Goal: Task Accomplishment & Management: Use online tool/utility

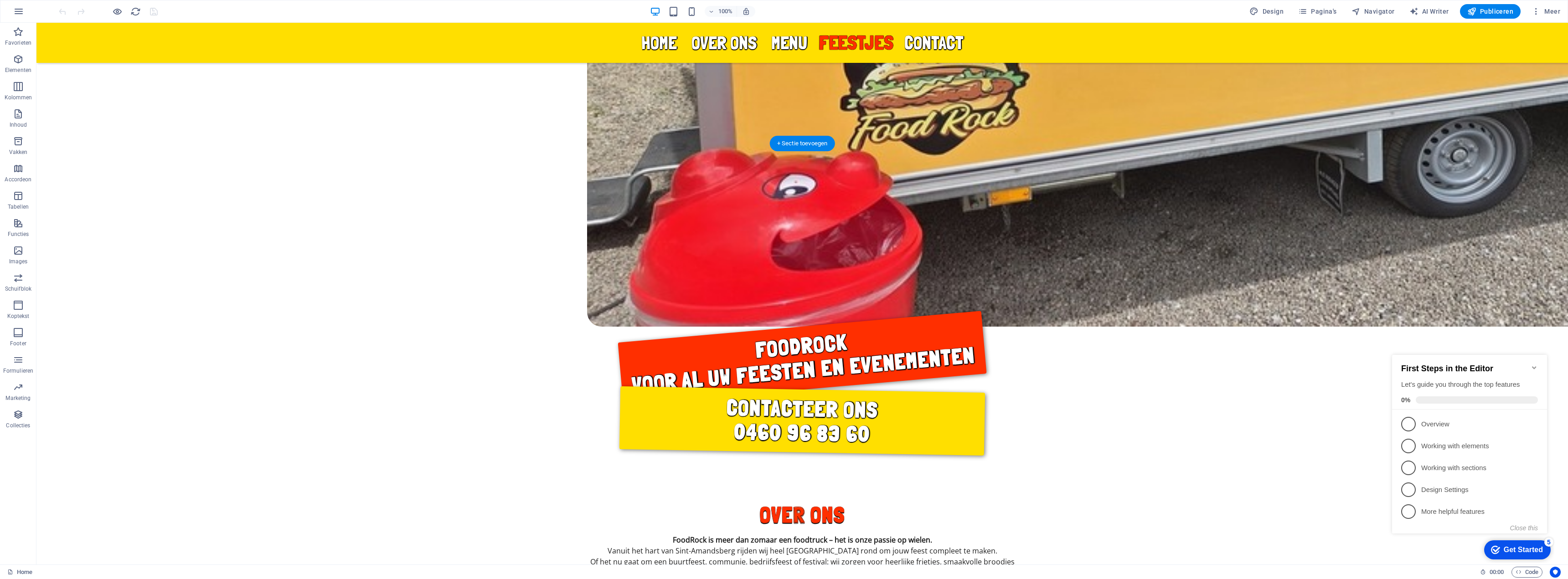
scroll to position [1458, 0]
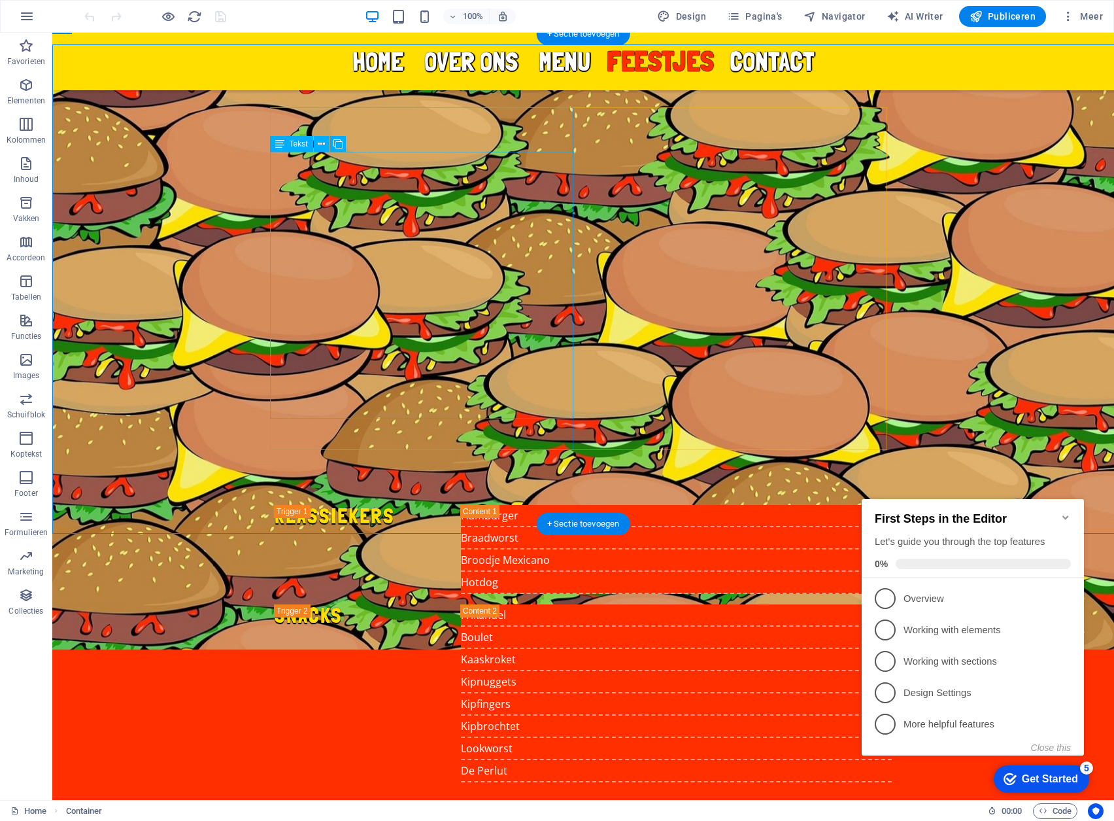
scroll to position [2474, 0]
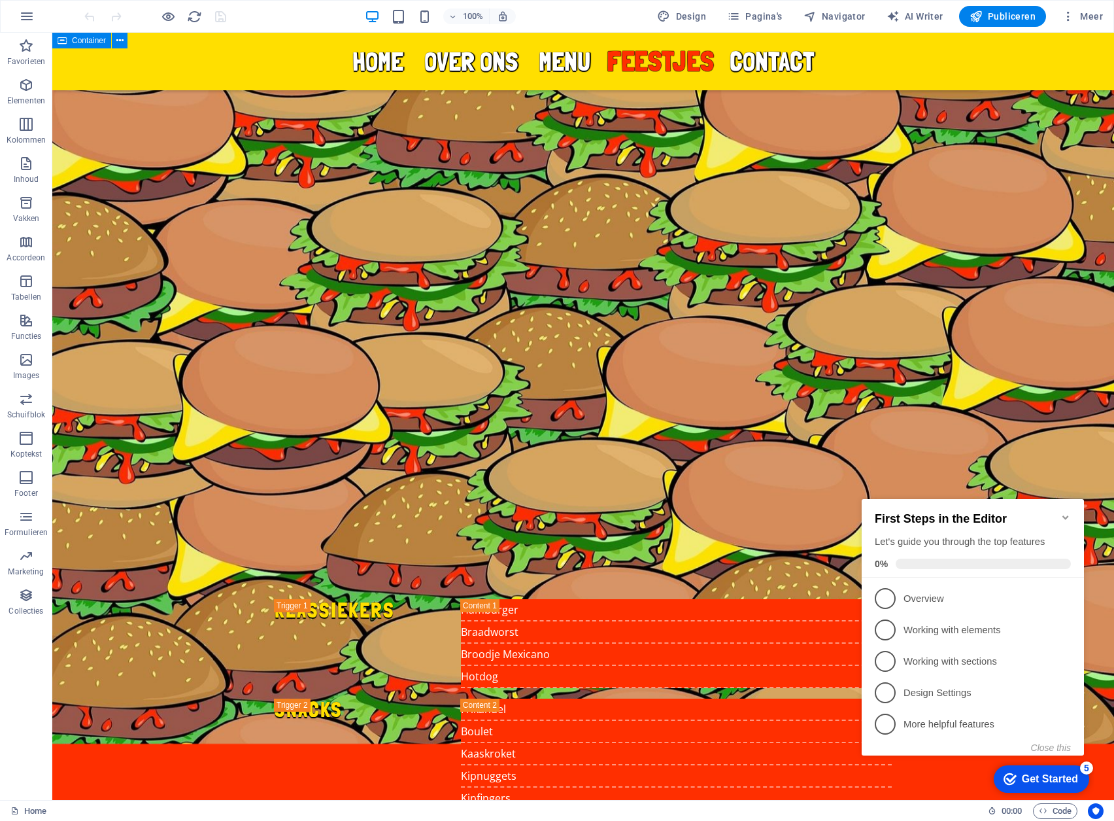
scroll to position [2358, 0]
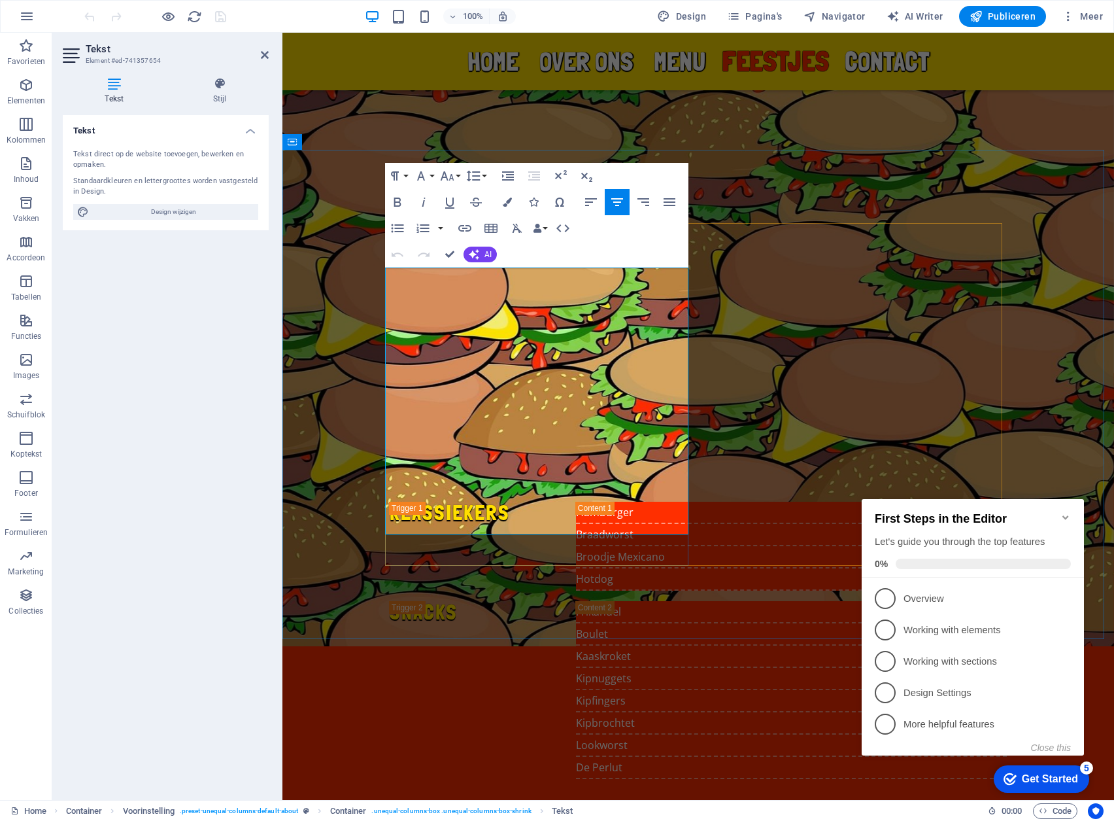
copy div "Een communie, verjaardagsfeest, tuinfeest of babyborrel in het vooruitzicht? Fo…"
drag, startPoint x: 600, startPoint y: 526, endPoint x: 380, endPoint y: 260, distance: 345.0
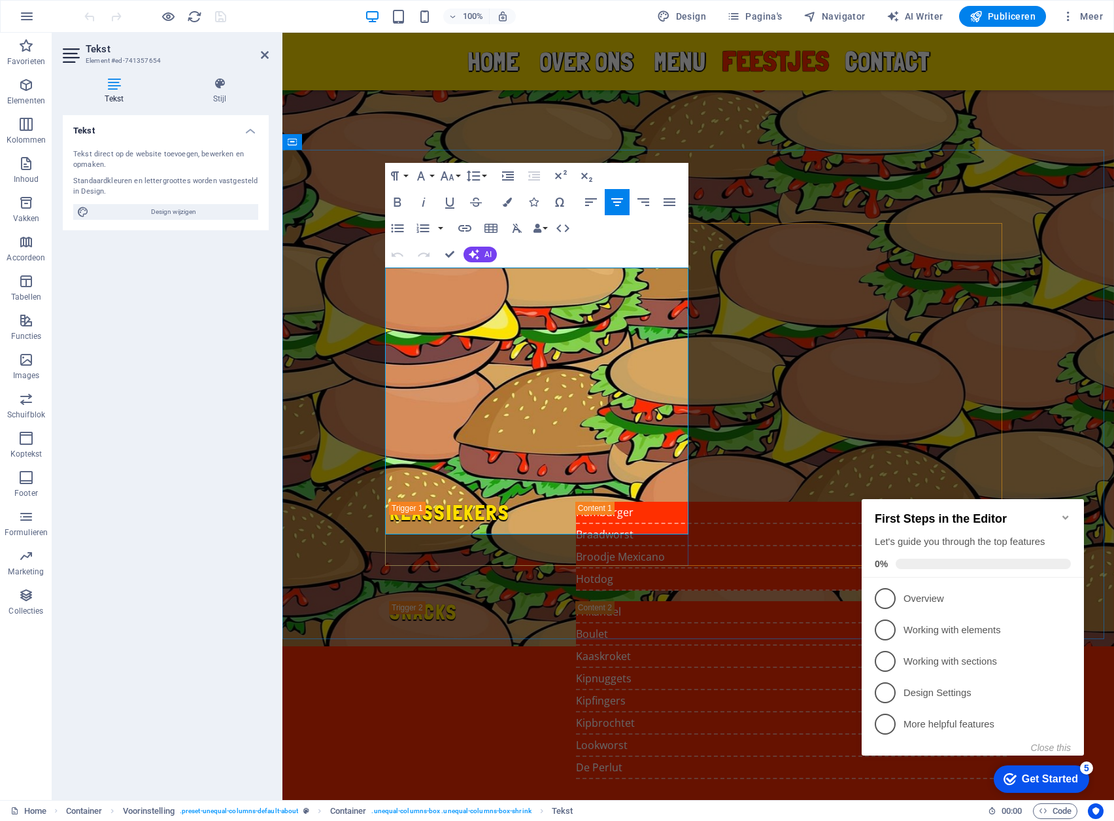
copy div "Een communie, verjaardagsfeest, tuinfeest of babyborrel in het vooruitzicht? Fo…"
click at [484, 68] on nav "Home over ons Menu feestjes Contact" at bounding box center [698, 61] width 617 height 26
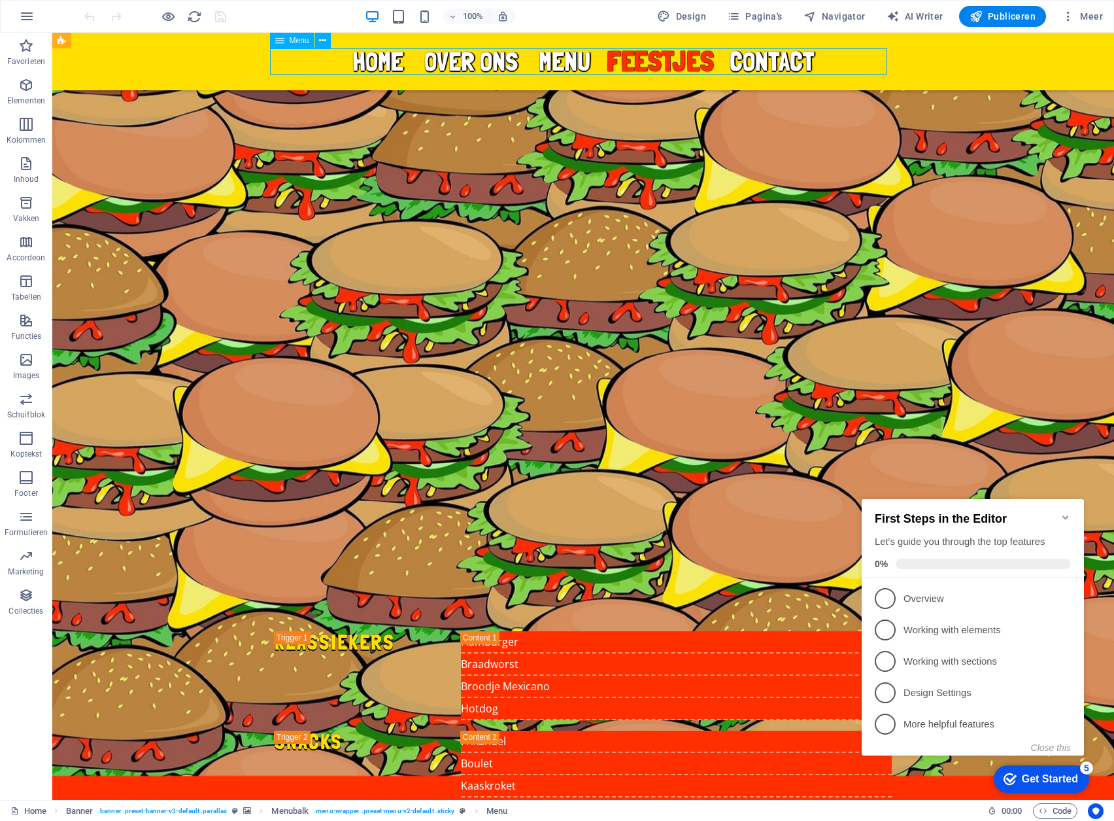
click at [376, 63] on nav "Home over ons Menu feestjes Contact" at bounding box center [583, 61] width 617 height 26
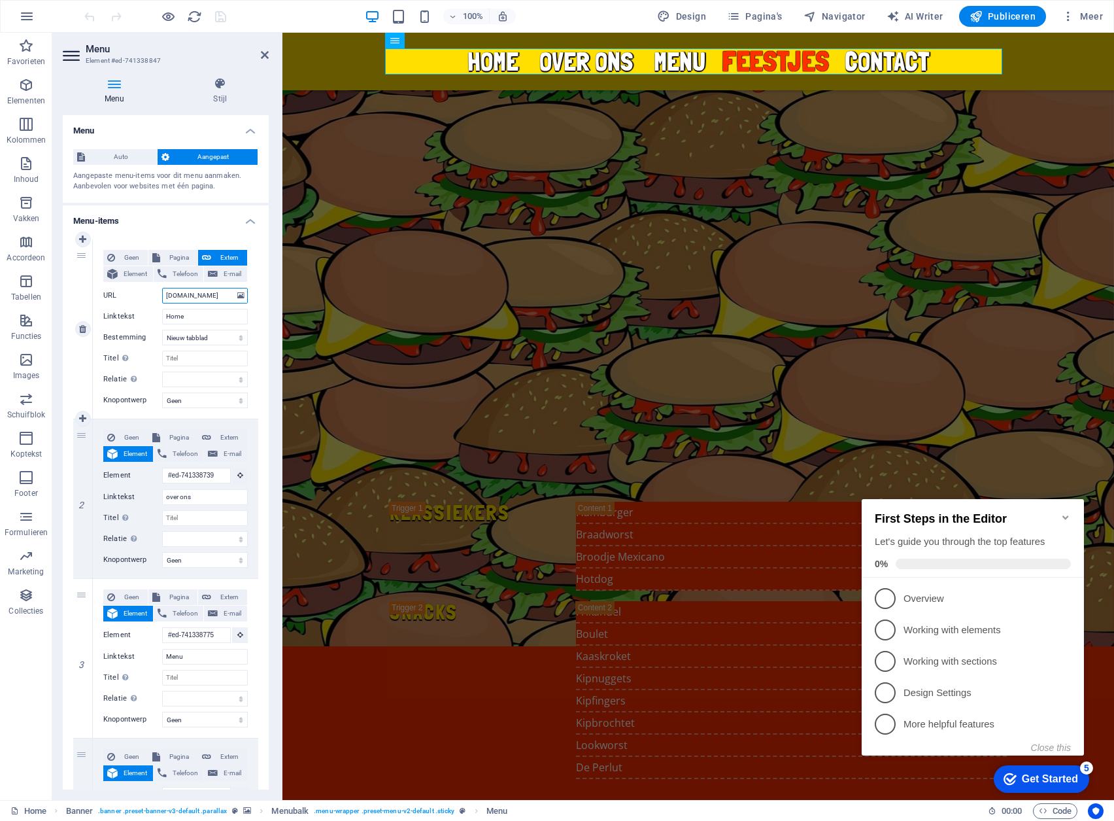
drag, startPoint x: 226, startPoint y: 295, endPoint x: 80, endPoint y: 308, distance: 145.7
click at [80, 308] on div "1 Geen Pagina Extern Element Telefoon E-mail Pagina Home Subpage Algemene Voorw…" at bounding box center [165, 329] width 185 height 180
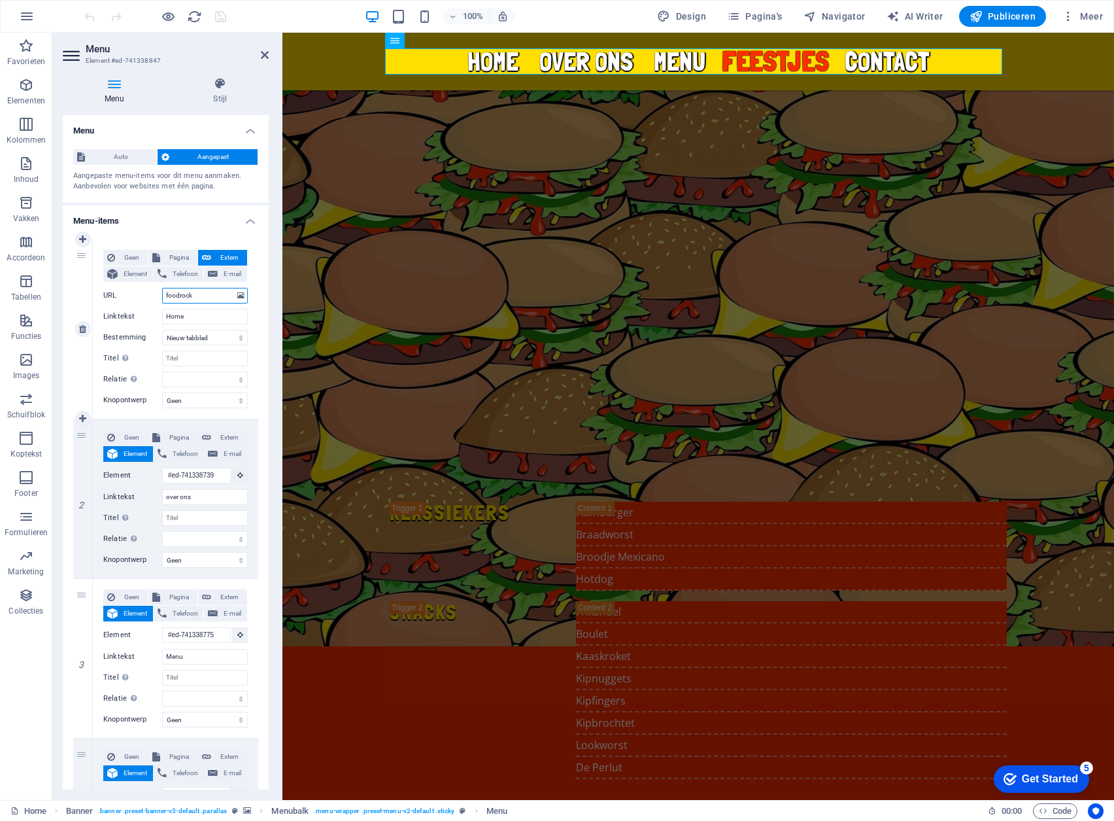
type input "foodrock."
select select
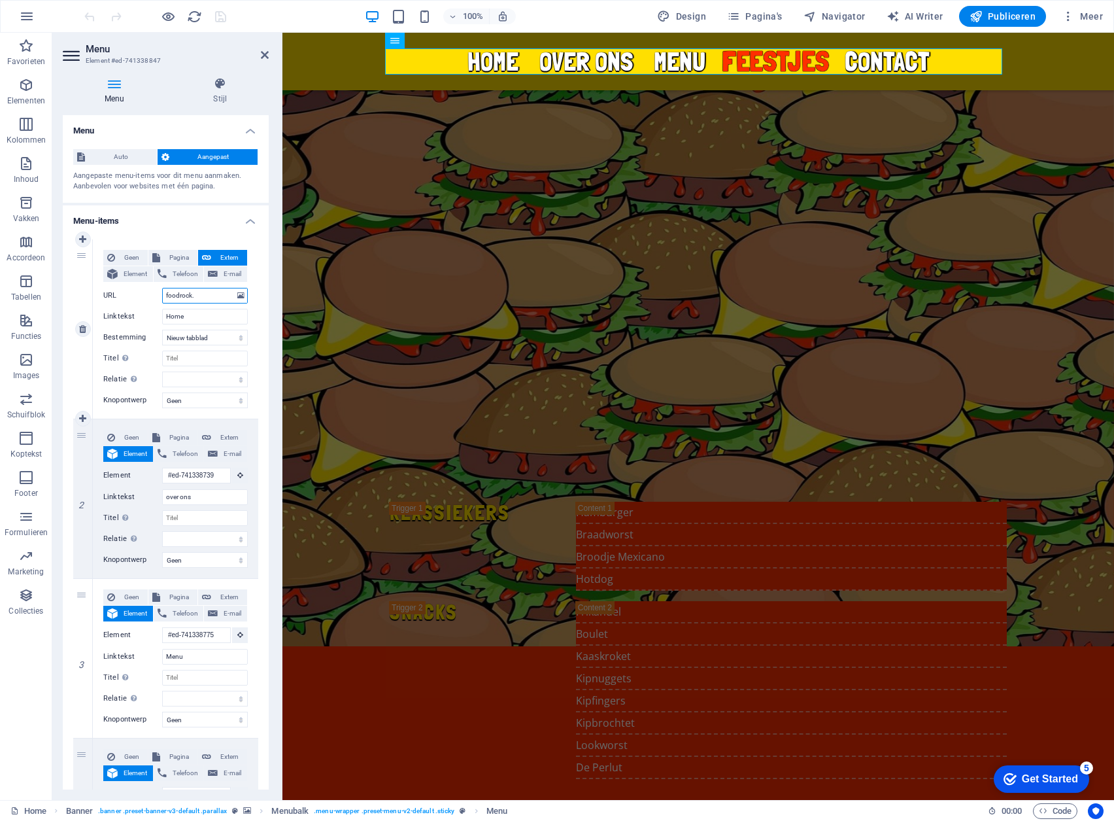
select select
type input "[DOMAIN_NAME]"
select select
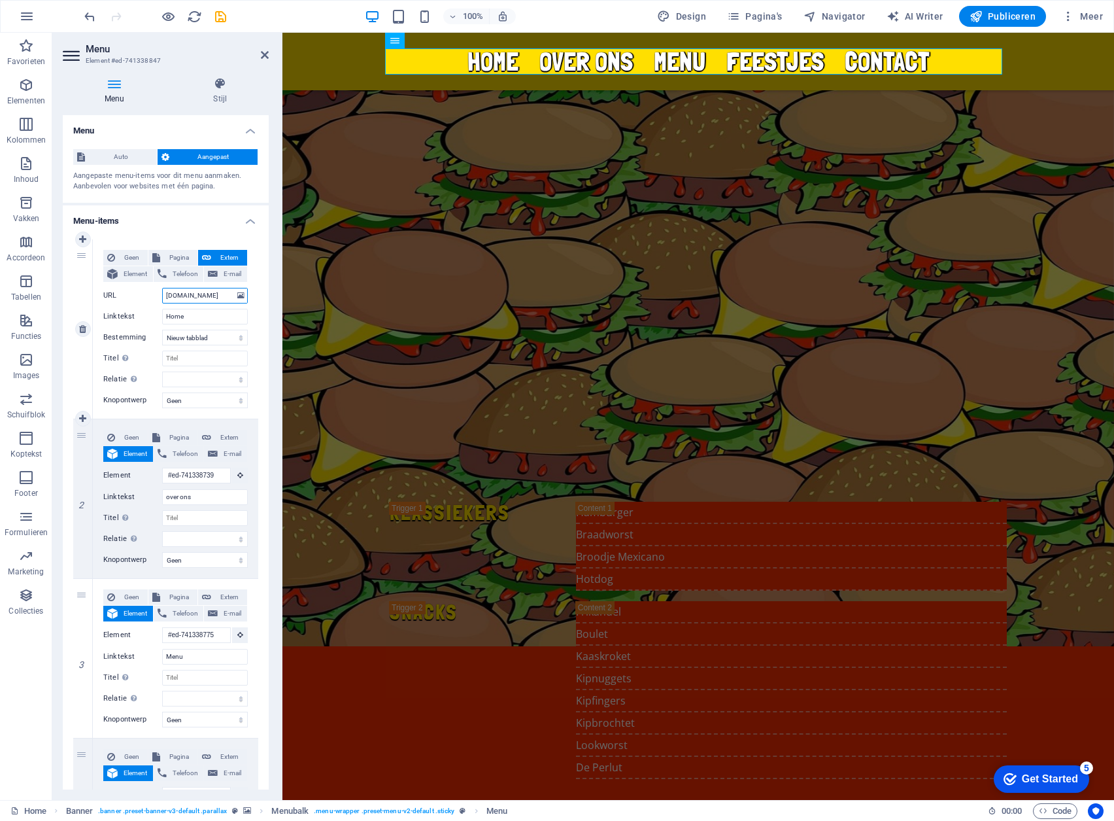
select select
type input "foodrock."
select select
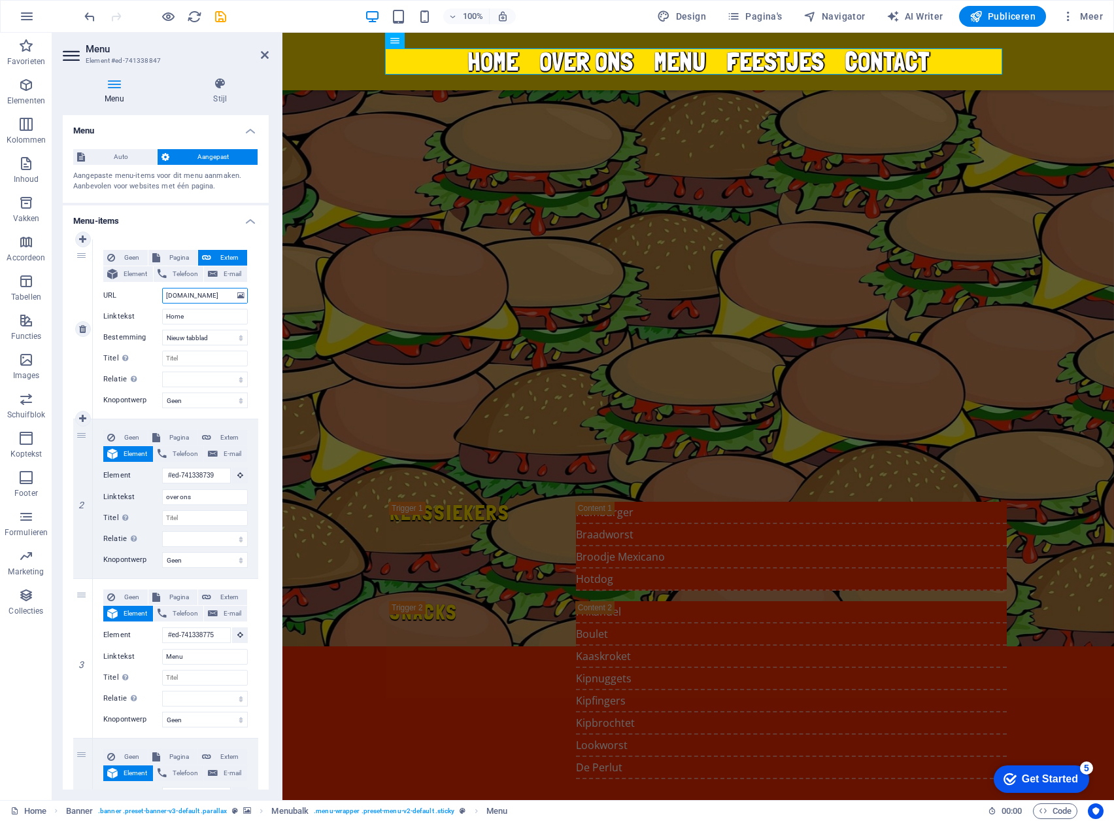
select select
type input "[DOMAIN_NAME]"
select select
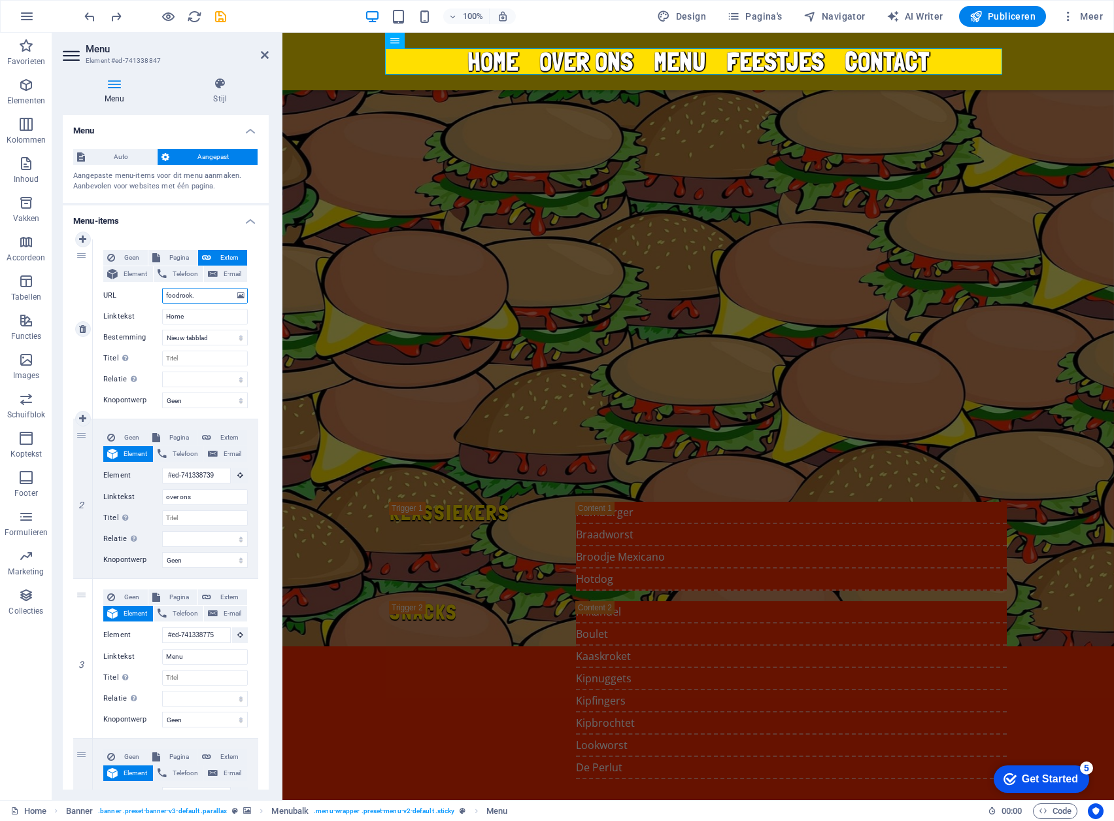
select select
type input "foodrock."
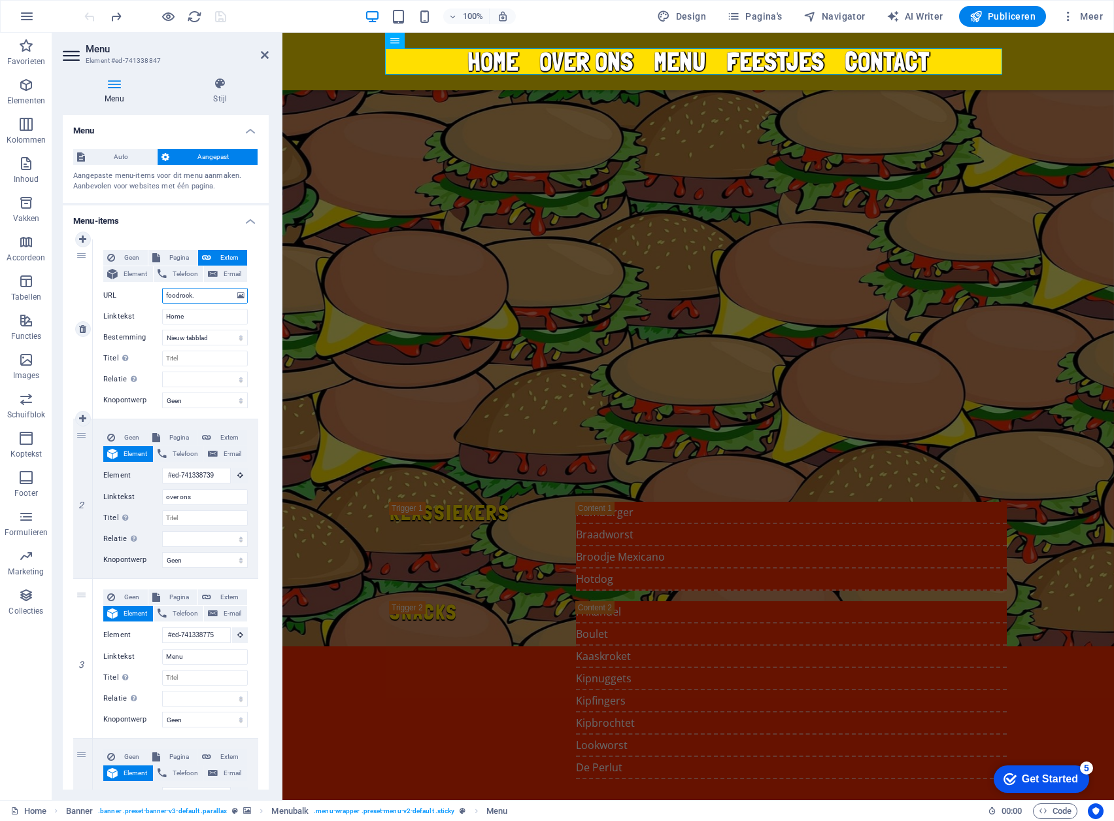
select select
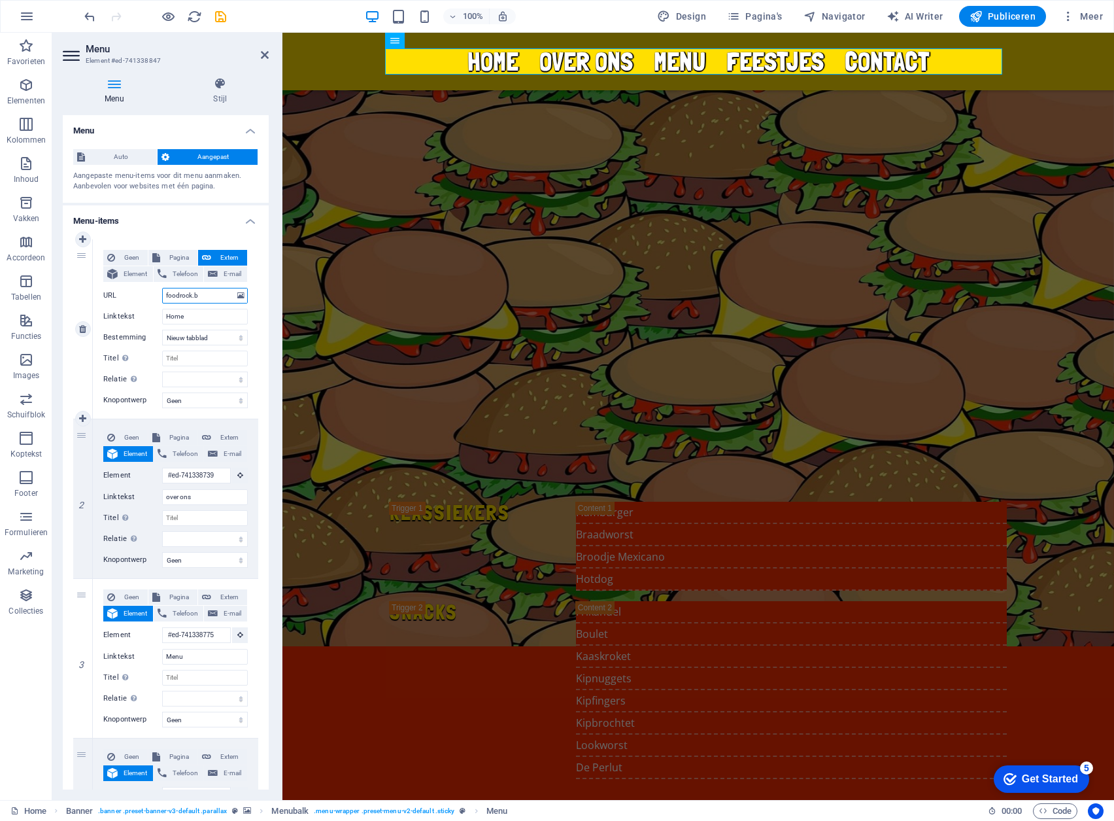
type input "[DOMAIN_NAME]"
select select
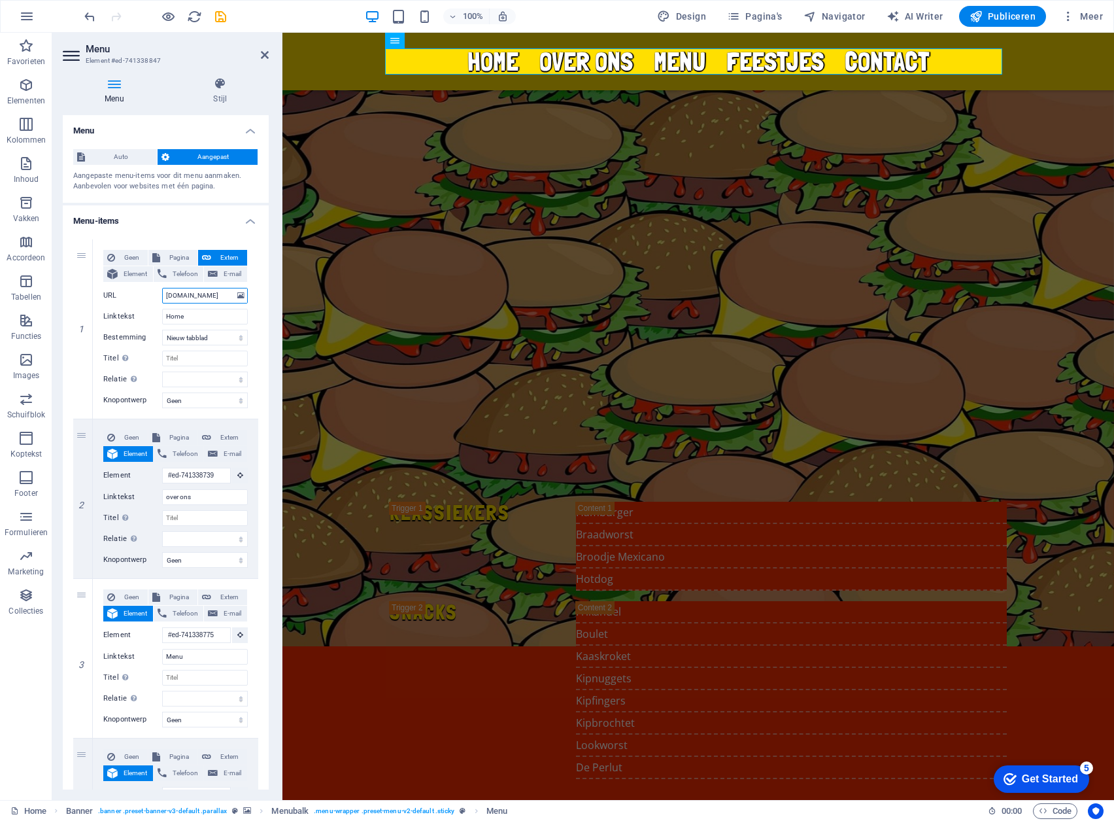
select select
type input "[DOMAIN_NAME]"
click at [226, 22] on icon "save" at bounding box center [220, 16] width 15 height 15
